Goal: Find specific page/section: Find specific page/section

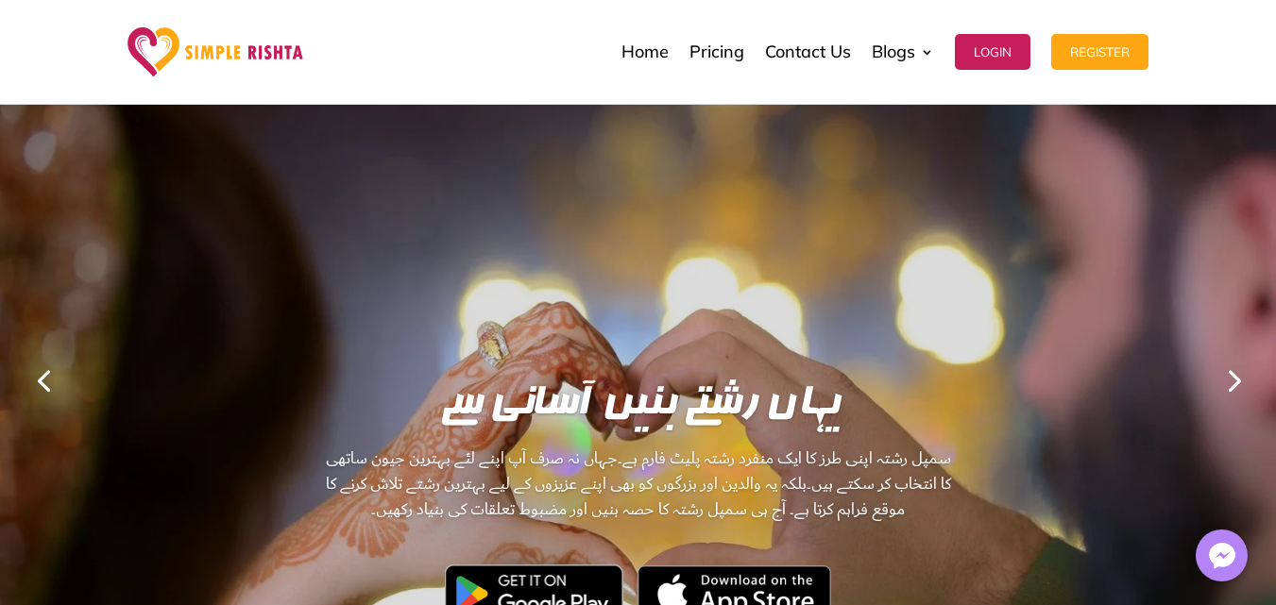
scroll to position [378, 0]
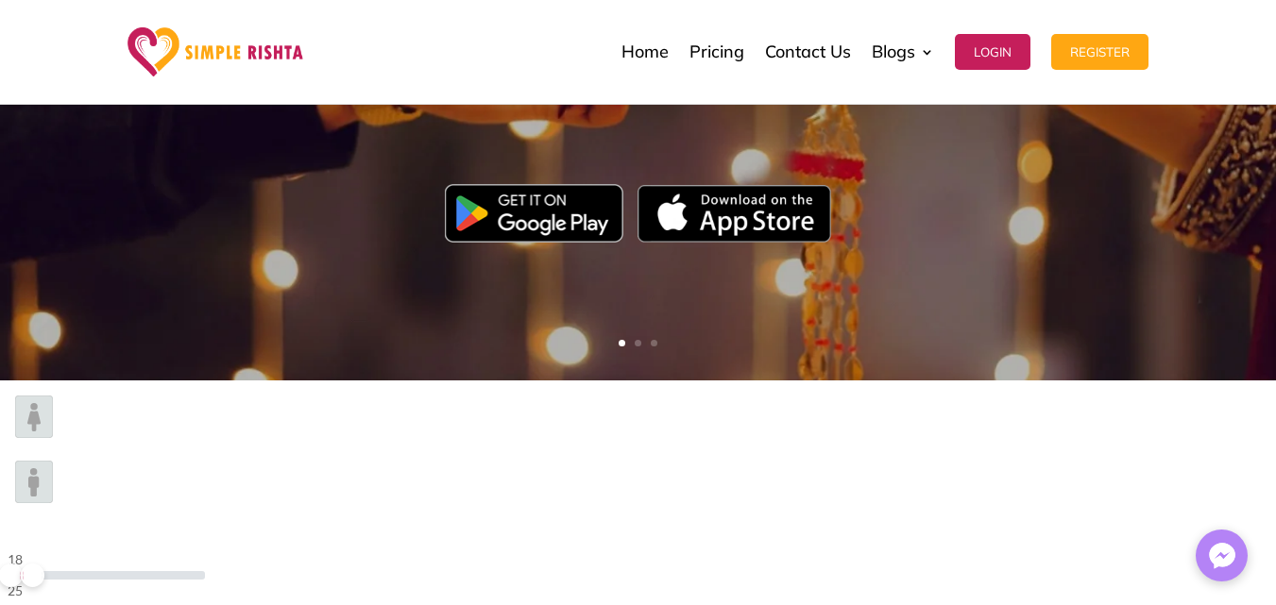
drag, startPoint x: 296, startPoint y: 458, endPoint x: 235, endPoint y: 452, distance: 60.7
click at [44, 564] on span at bounding box center [33, 576] width 24 height 24
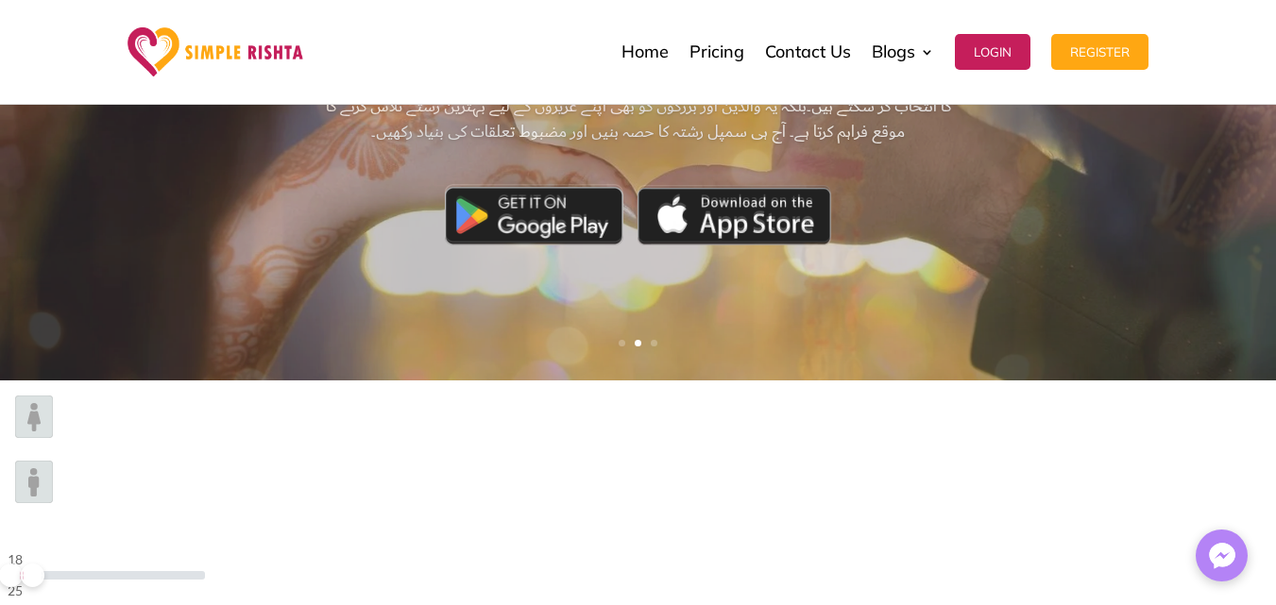
scroll to position [21, 3]
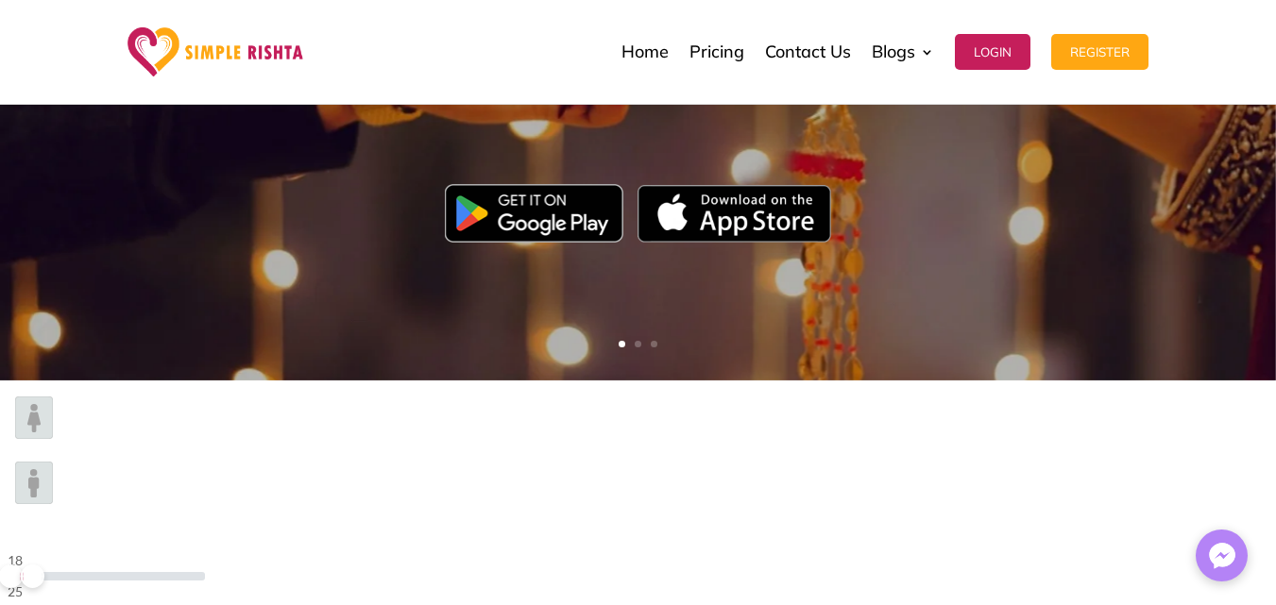
type input "*"
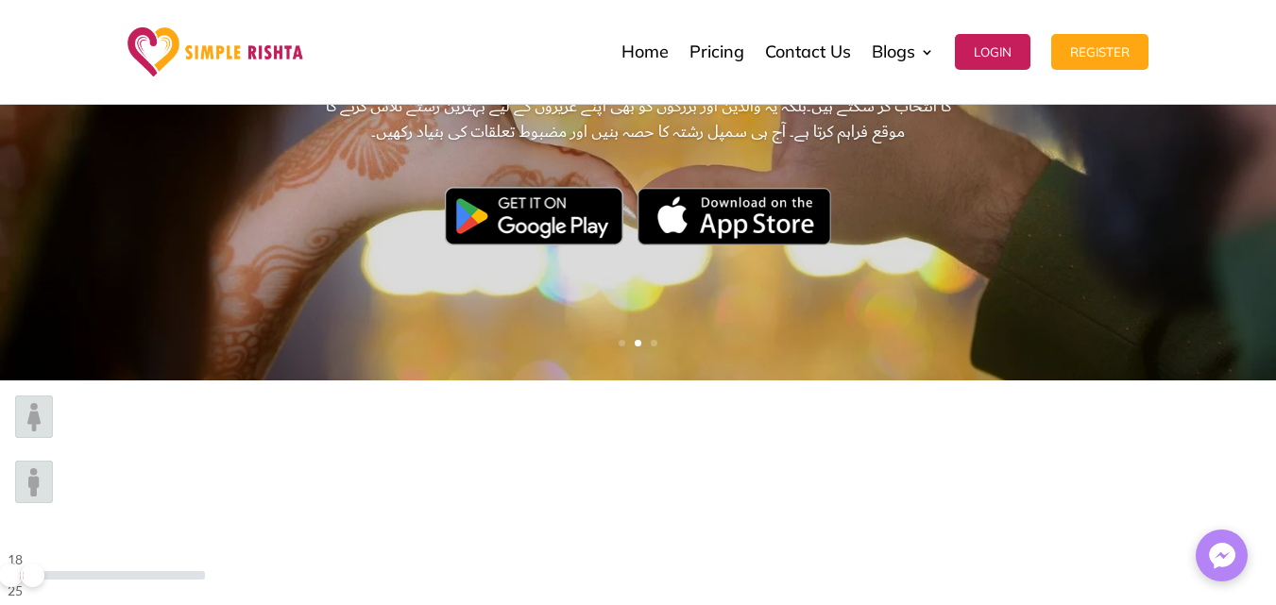
click at [638, 502] on div "18 25 Marital Status No results found Please select gender No available options…" at bounding box center [638, 562] width 1276 height 362
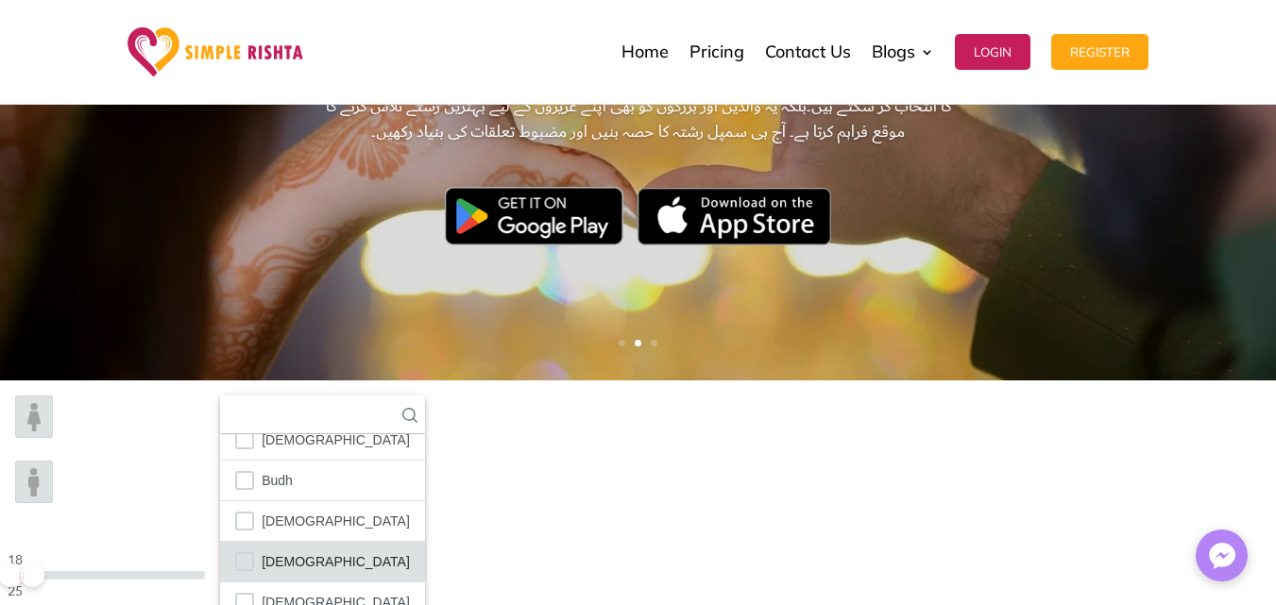
scroll to position [110, 0]
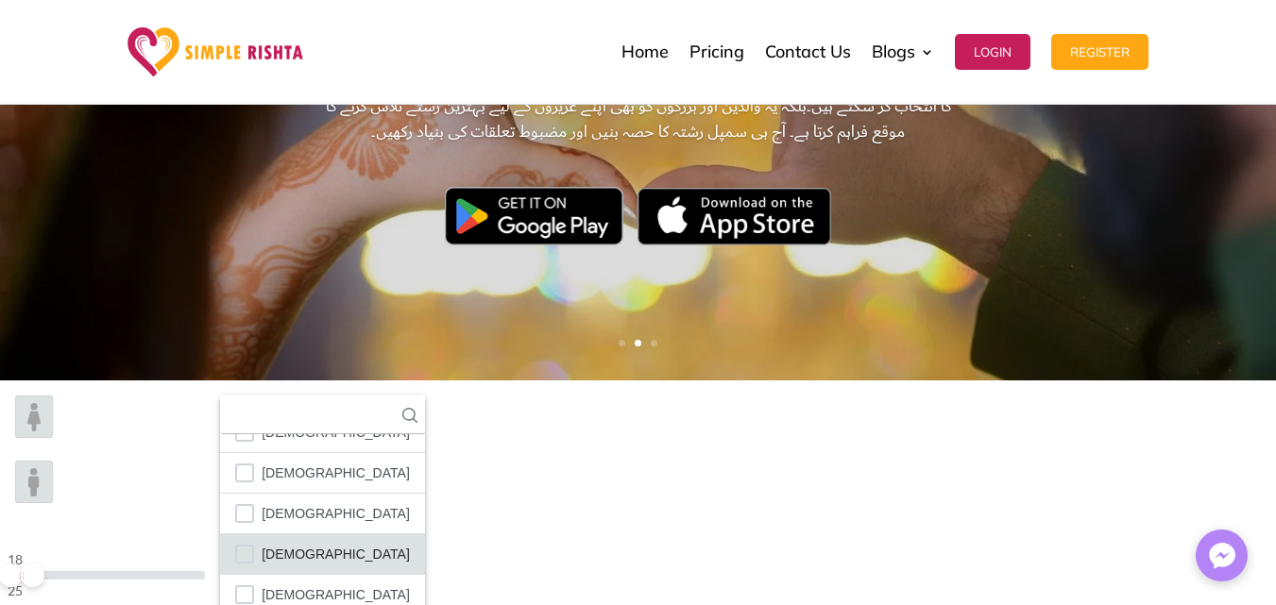
click at [410, 542] on span "[DEMOGRAPHIC_DATA]" at bounding box center [336, 554] width 148 height 25
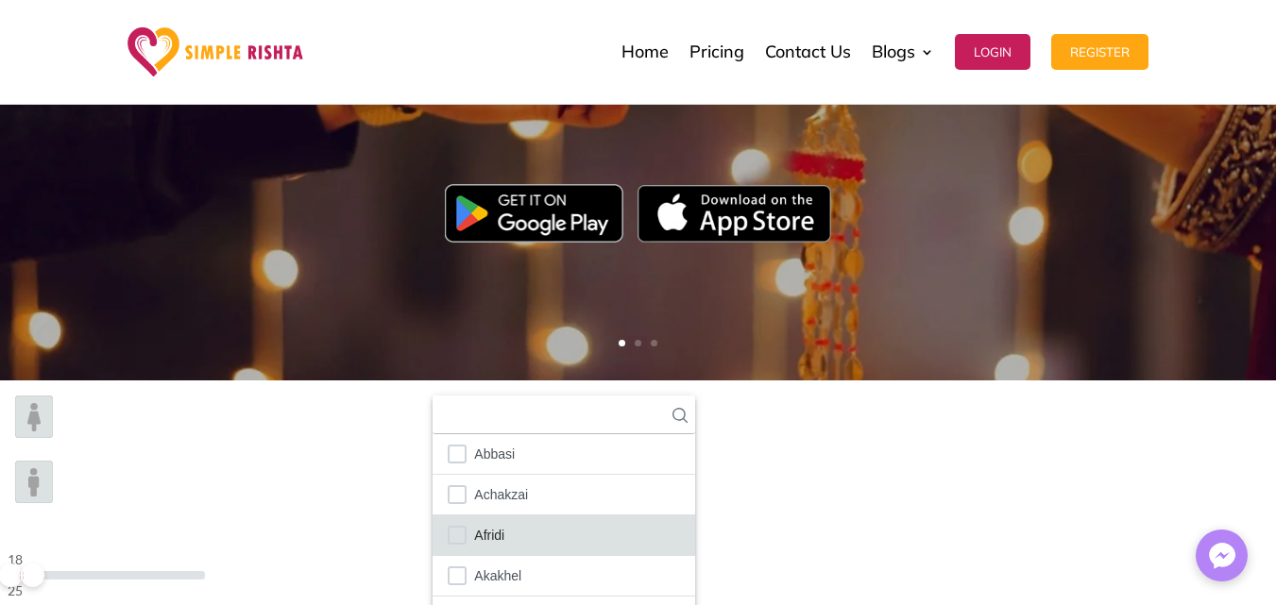
scroll to position [237, 0]
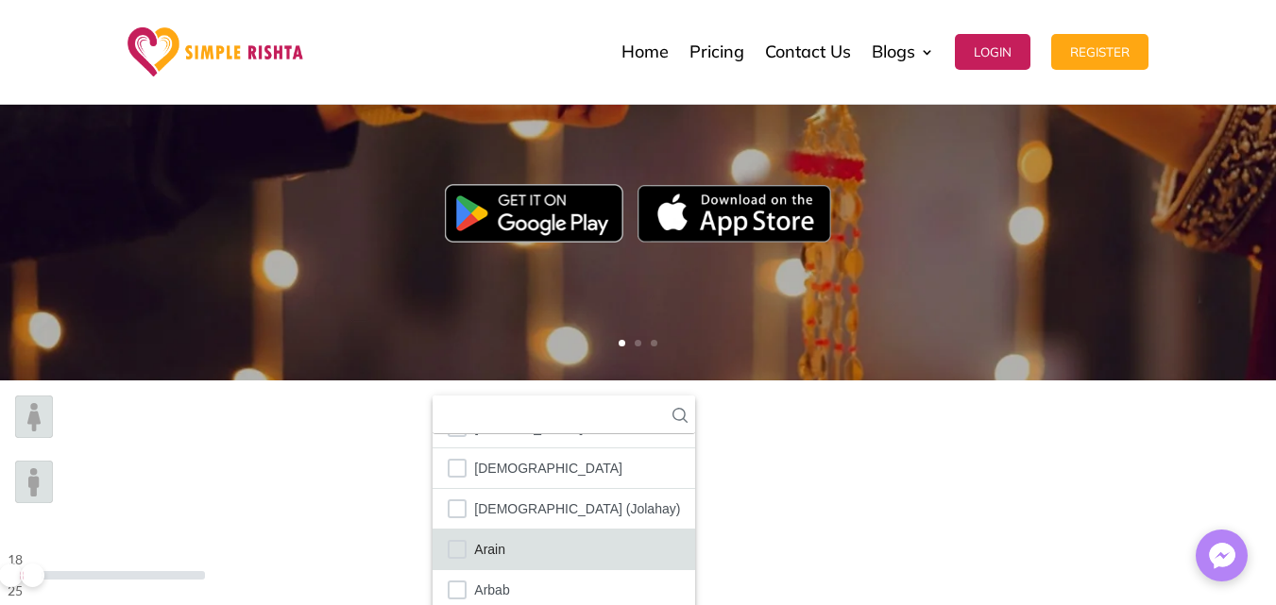
click at [695, 530] on li "Arain" at bounding box center [563, 550] width 263 height 41
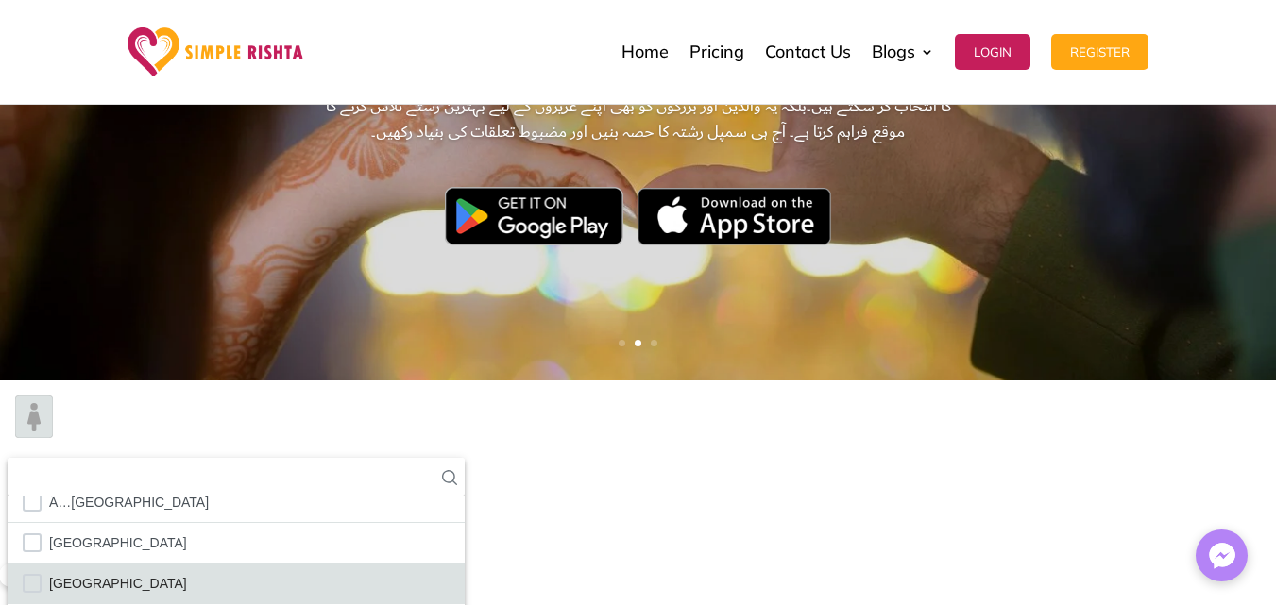
scroll to position [6721, 0]
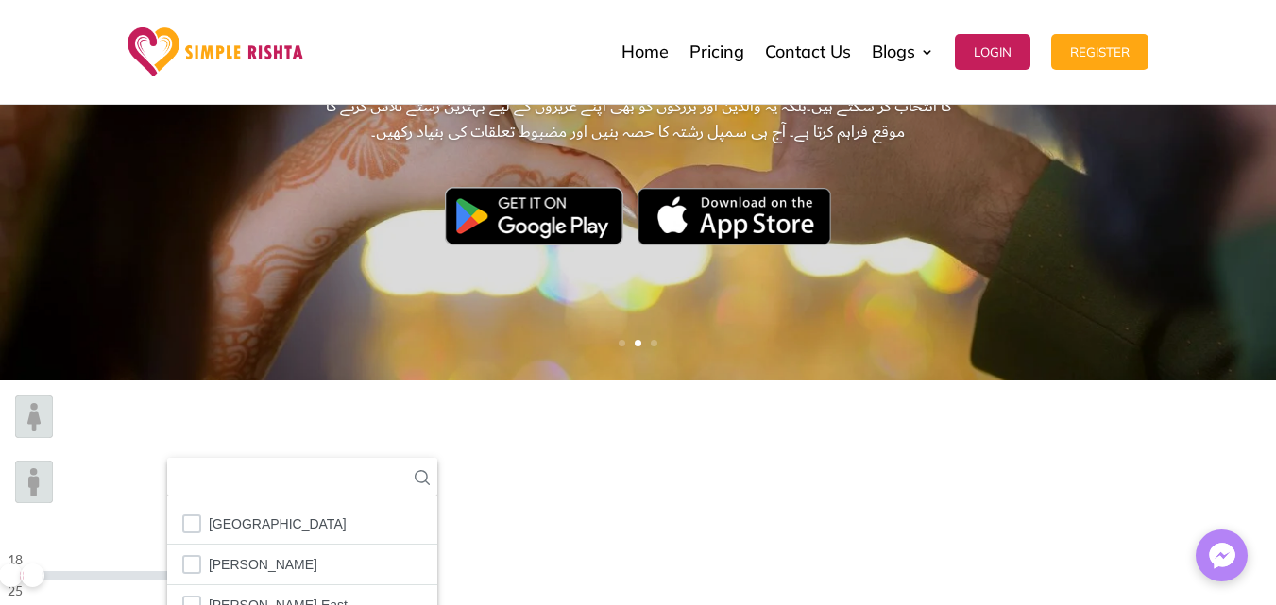
scroll to position [2498, 0]
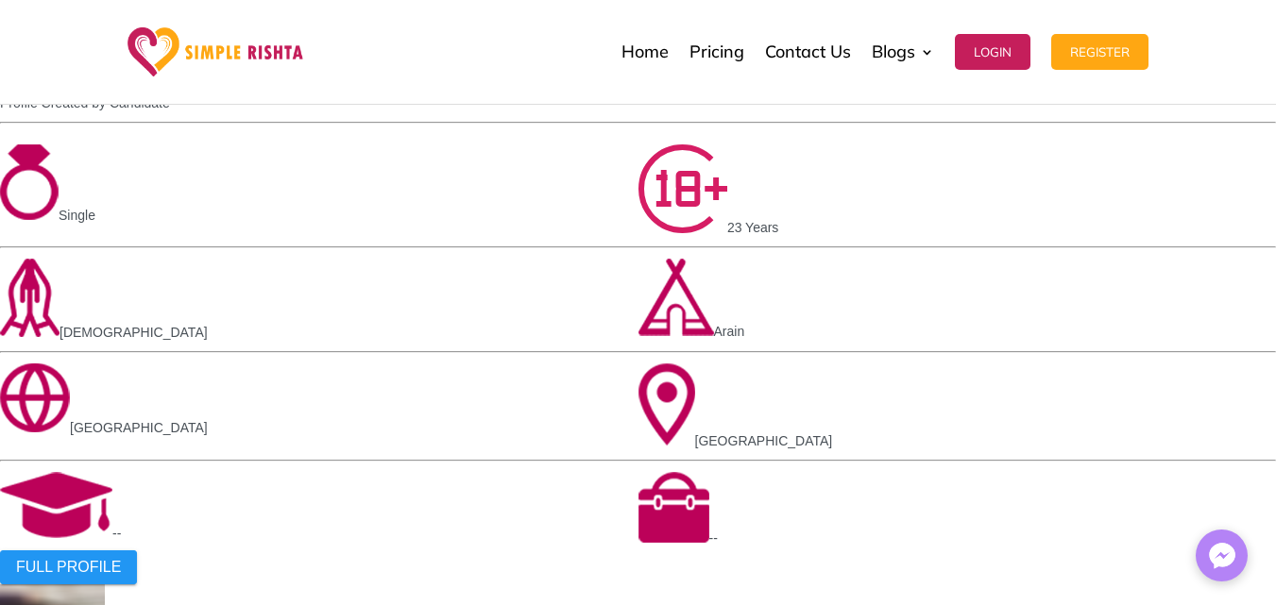
scroll to position [1039, 0]
